Goal: Information Seeking & Learning: Learn about a topic

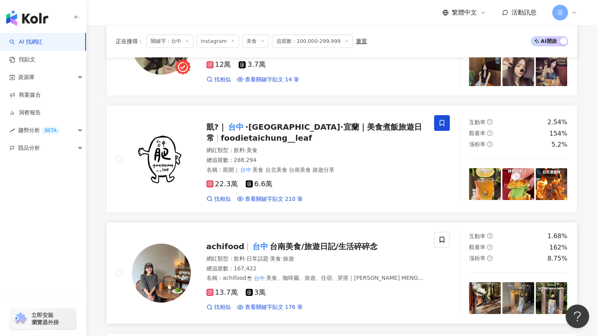
scroll to position [196, 0]
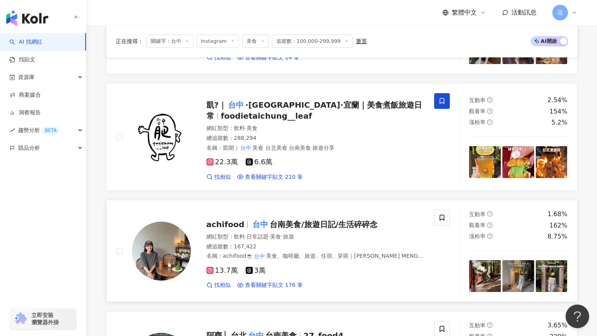
click at [168, 243] on img at bounding box center [161, 250] width 59 height 59
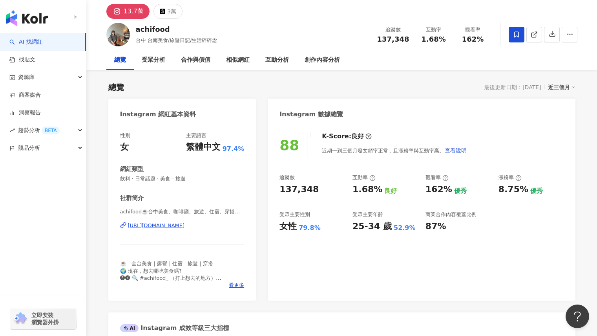
scroll to position [39, 0]
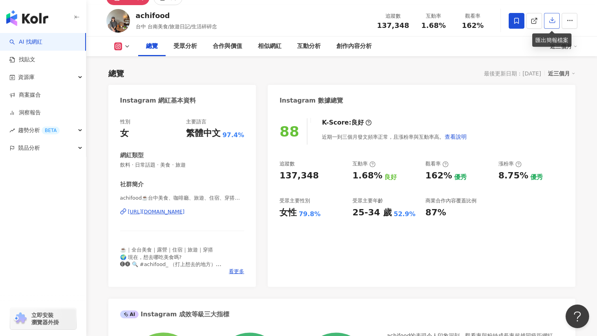
click at [555, 20] on icon "button" at bounding box center [552, 19] width 7 height 7
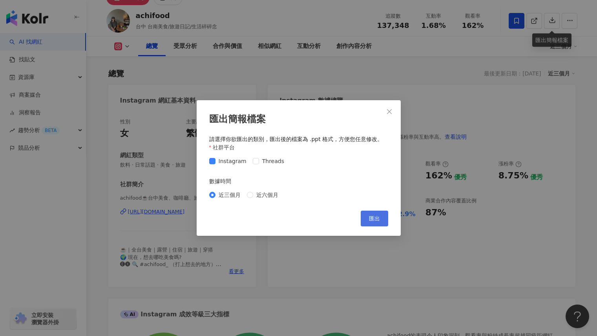
click at [375, 223] on button "匯出" at bounding box center [374, 218] width 27 height 16
click at [391, 113] on icon "close" at bounding box center [389, 111] width 5 height 5
